Goal: Book appointment/travel/reservation

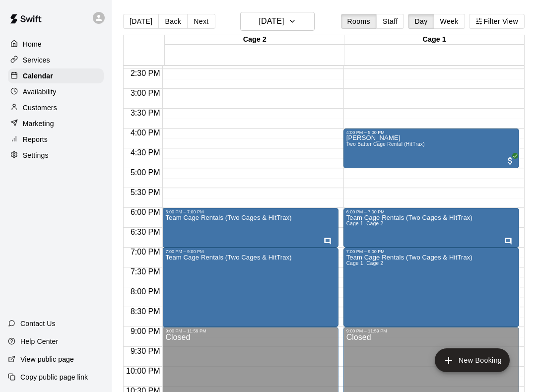
scroll to position [570, 0]
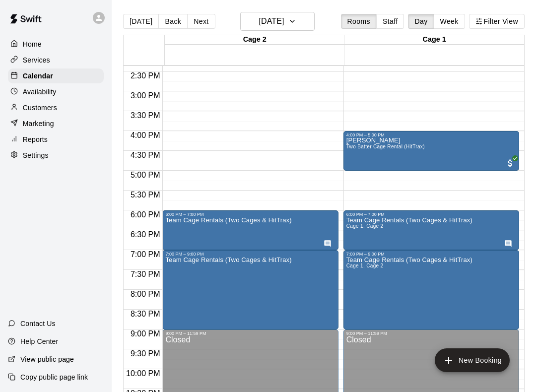
click at [276, 30] on button "[DATE]" at bounding box center [277, 21] width 74 height 19
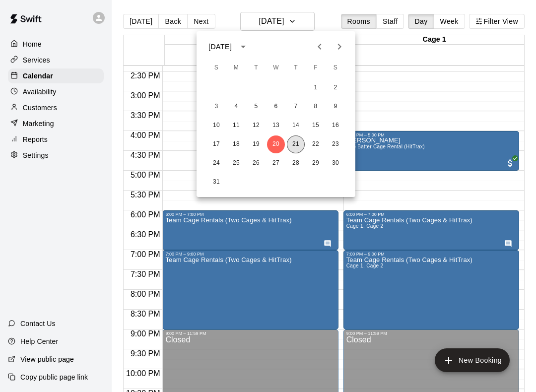
click at [291, 144] on button "21" at bounding box center [296, 144] width 18 height 18
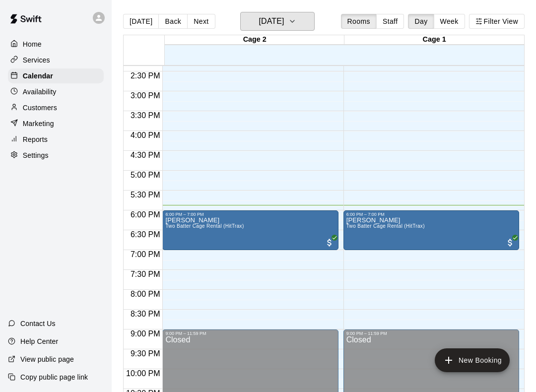
click at [296, 18] on icon "button" at bounding box center [292, 21] width 8 height 12
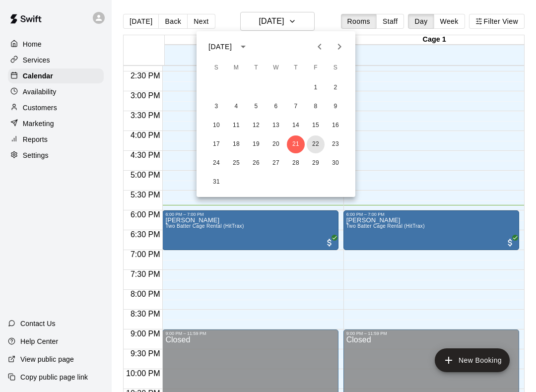
click at [317, 144] on button "22" at bounding box center [316, 144] width 18 height 18
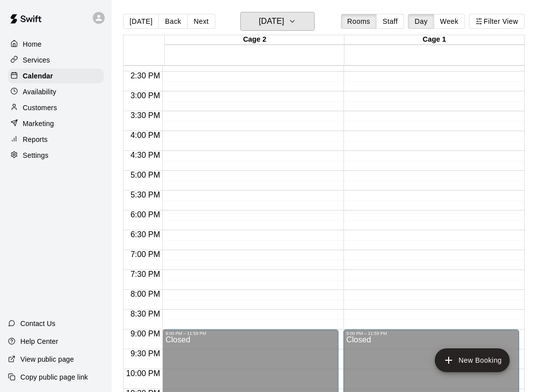
click at [283, 29] on button "[DATE]" at bounding box center [277, 21] width 74 height 19
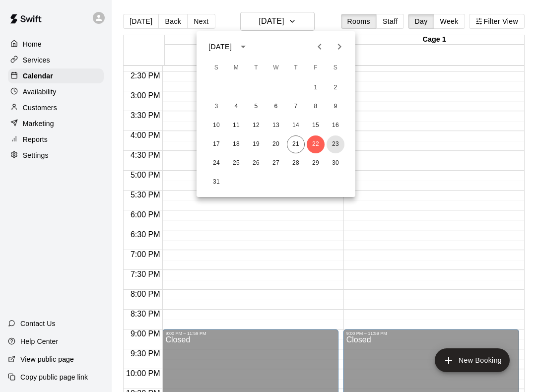
click at [335, 139] on button "23" at bounding box center [336, 144] width 18 height 18
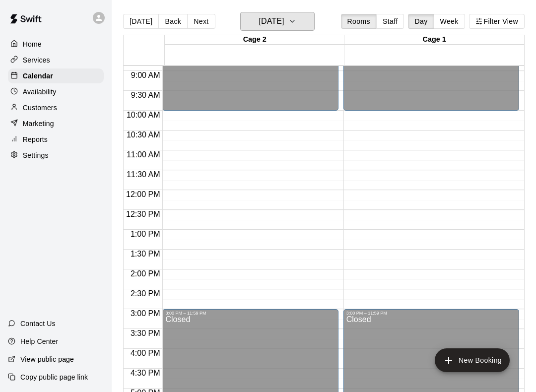
scroll to position [180, 0]
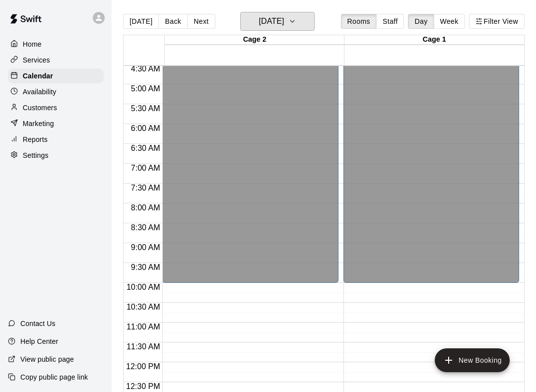
click at [284, 28] on h6 "[DATE]" at bounding box center [271, 21] width 25 height 14
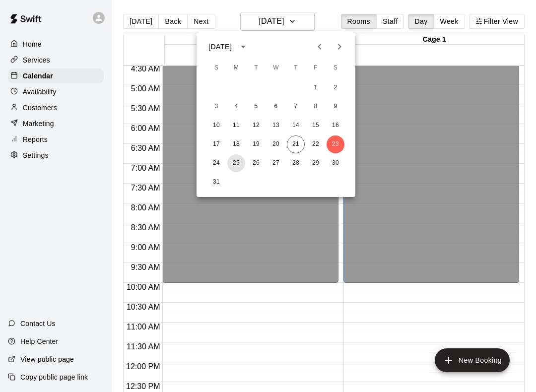
click at [241, 163] on button "25" at bounding box center [236, 163] width 18 height 18
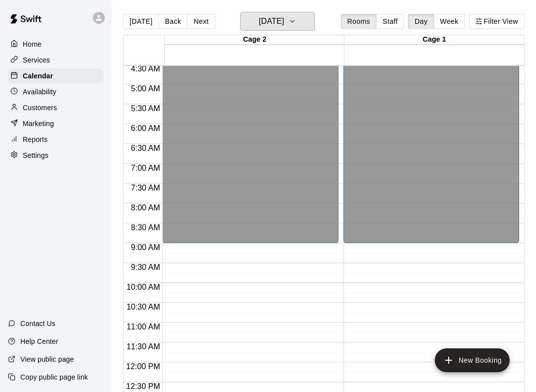
click at [284, 15] on h6 "[DATE]" at bounding box center [271, 21] width 25 height 14
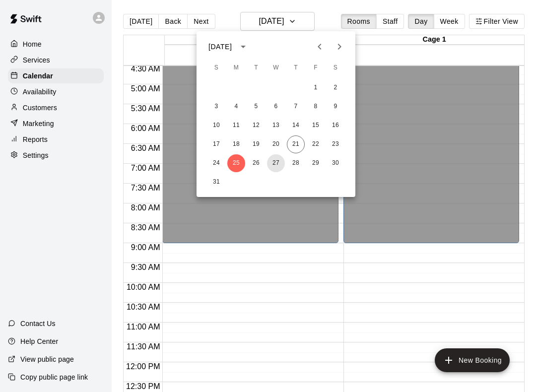
click at [272, 164] on button "27" at bounding box center [276, 163] width 18 height 18
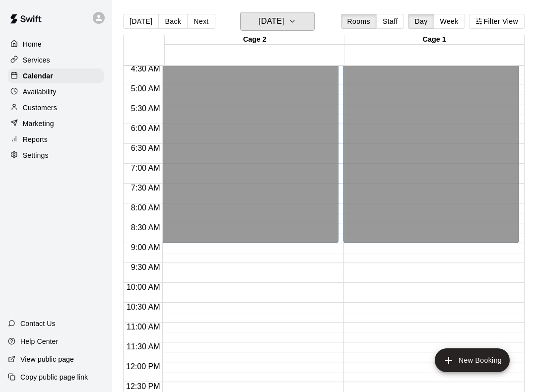
click at [284, 25] on h6 "[DATE]" at bounding box center [271, 21] width 25 height 14
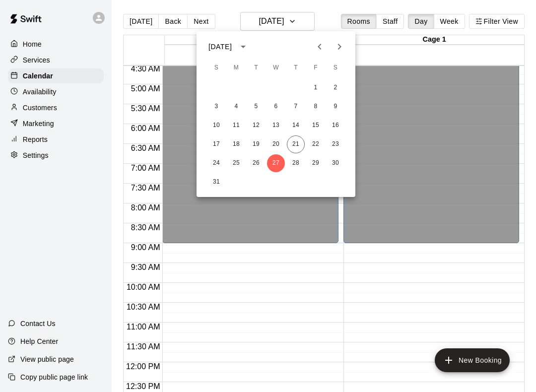
click at [336, 54] on button "Next month" at bounding box center [340, 47] width 20 height 20
click at [274, 85] on button "3" at bounding box center [276, 88] width 18 height 18
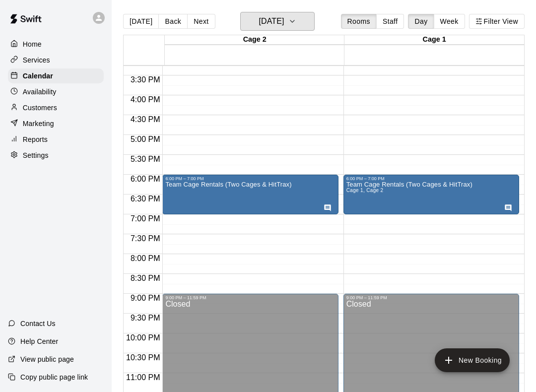
scroll to position [605, 0]
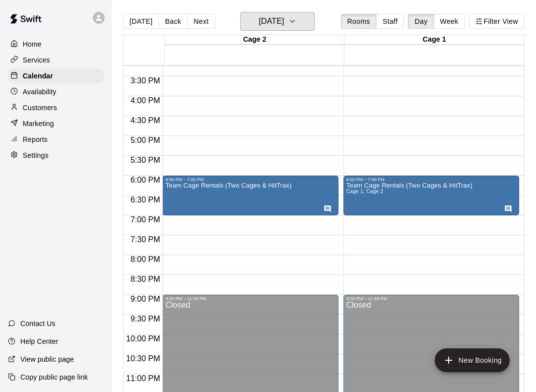
click at [284, 14] on h6 "[DATE]" at bounding box center [271, 21] width 25 height 14
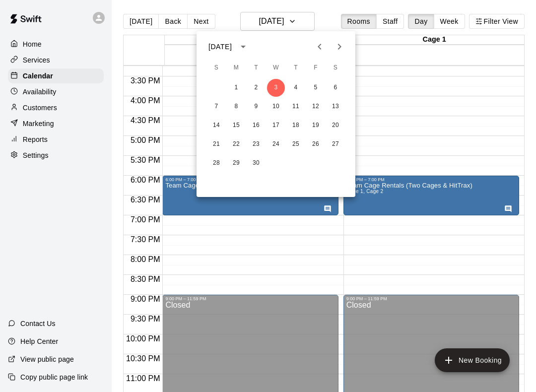
click at [321, 52] on icon "Previous month" at bounding box center [320, 47] width 12 height 12
click at [299, 131] on button "14" at bounding box center [296, 126] width 18 height 18
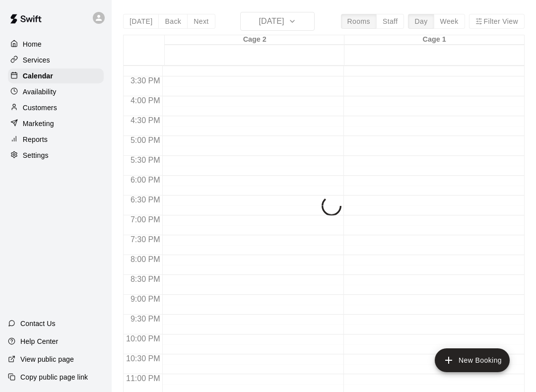
click at [300, 17] on div "[DATE] Back [DATE][DATE] Rooms Staff Day Week Filter View Cage 2 14 Thu Cage 1 …" at bounding box center [323, 208] width 401 height 392
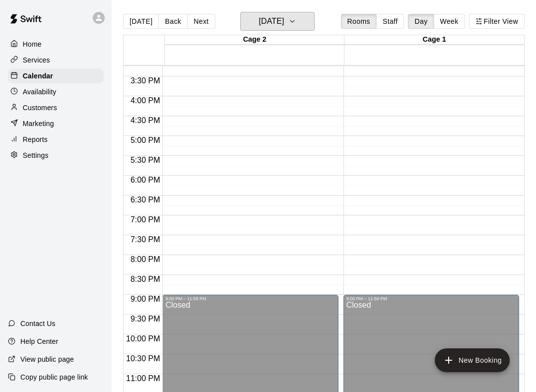
click at [284, 23] on h6 "[DATE]" at bounding box center [271, 21] width 25 height 14
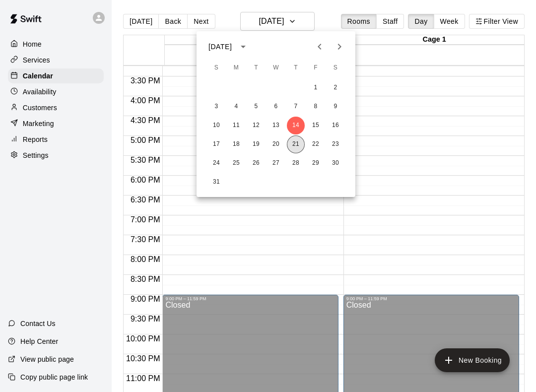
click at [290, 145] on button "21" at bounding box center [296, 144] width 18 height 18
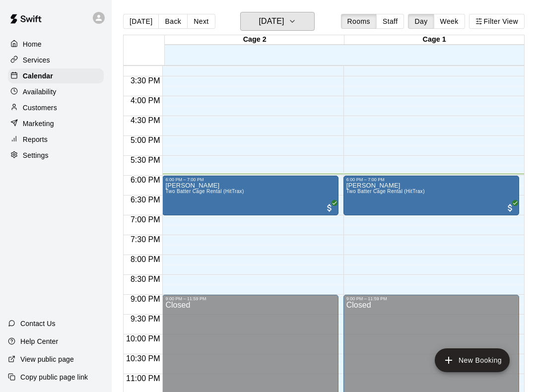
click at [274, 26] on h6 "[DATE]" at bounding box center [271, 21] width 25 height 14
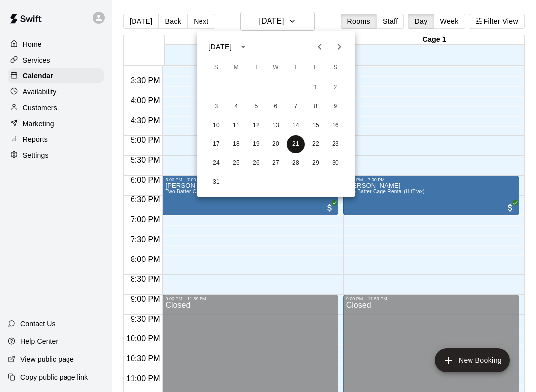
click at [288, 144] on button "21" at bounding box center [296, 144] width 18 height 18
